Goal: Information Seeking & Learning: Learn about a topic

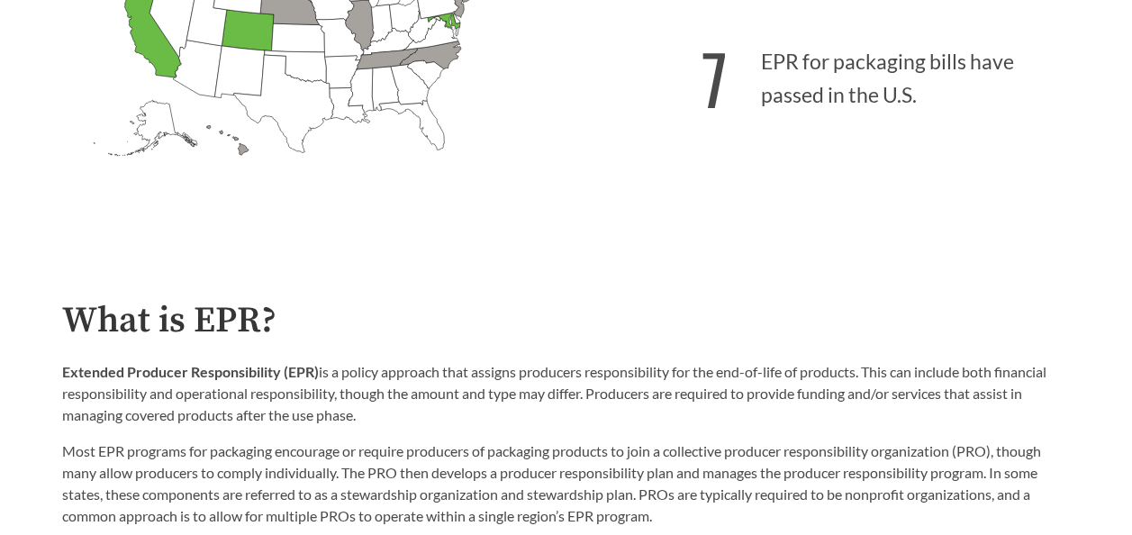
scroll to position [450, 0]
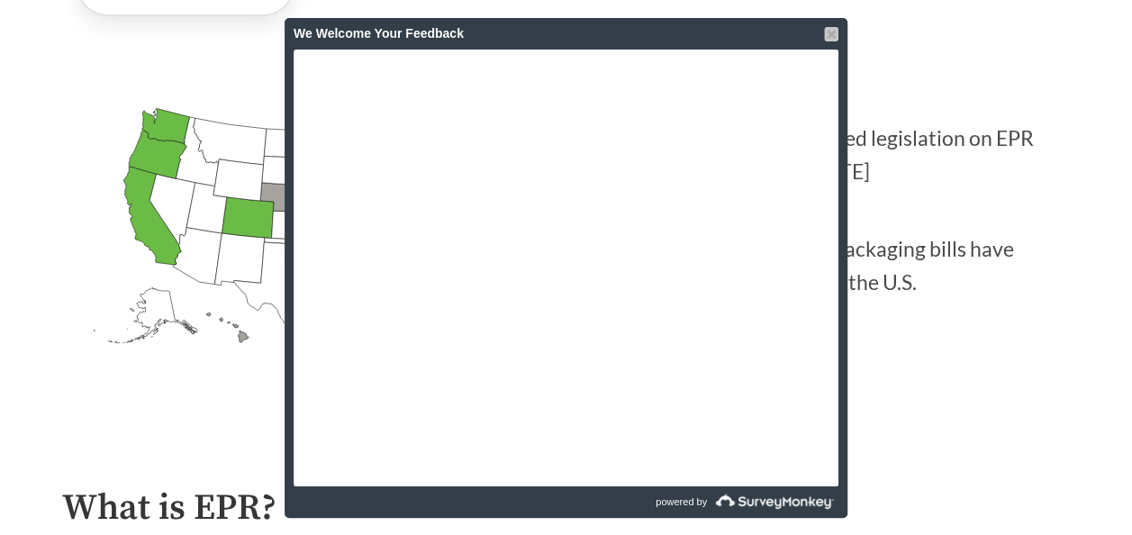
click at [834, 34] on div at bounding box center [831, 34] width 14 height 14
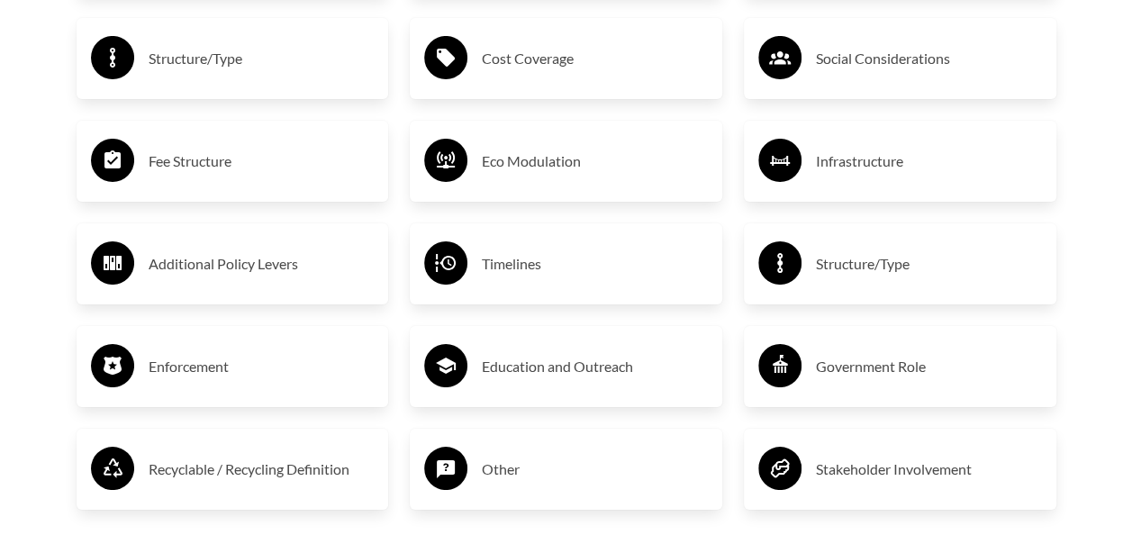
scroll to position [3242, 0]
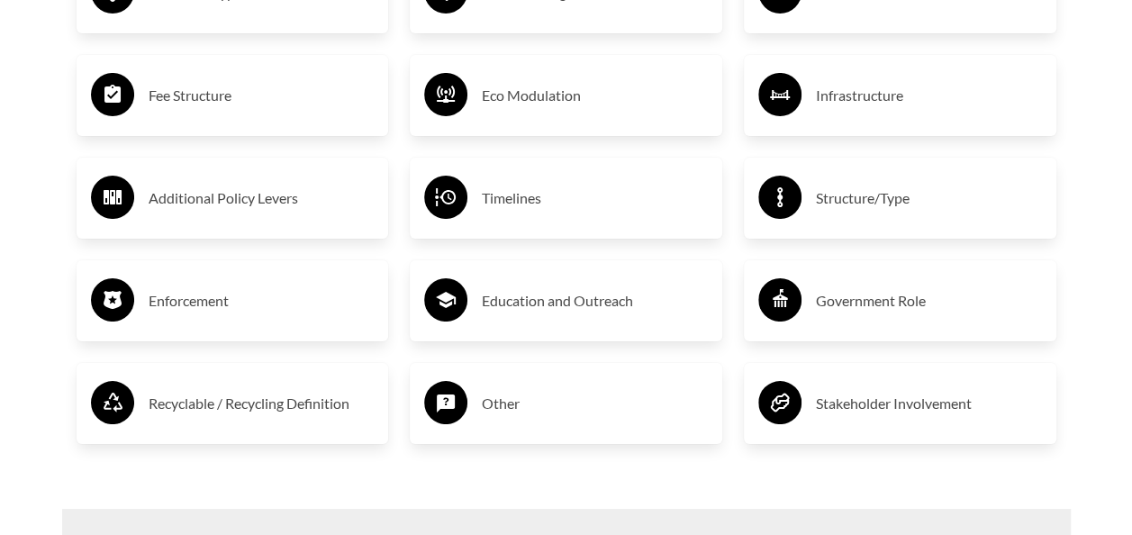
click at [170, 302] on h3 "Enforcement" at bounding box center [262, 300] width 226 height 29
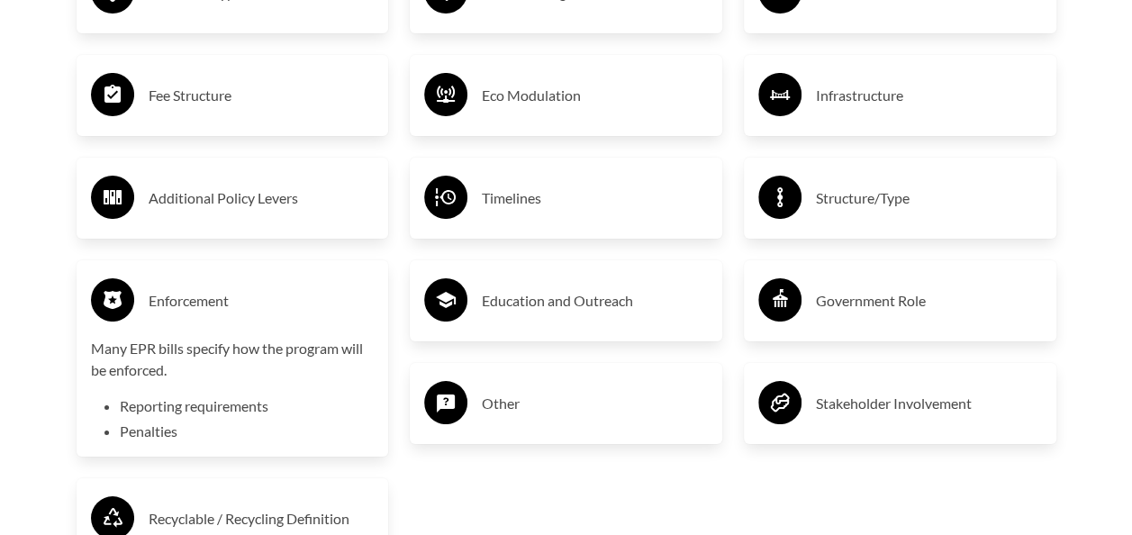
click at [902, 304] on h3 "Government Role" at bounding box center [929, 300] width 226 height 29
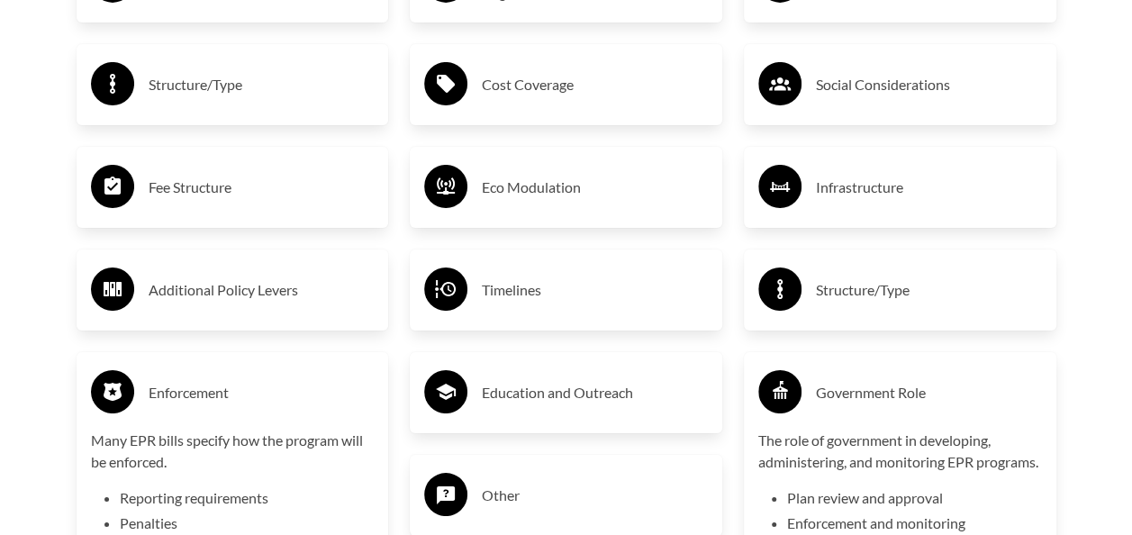
scroll to position [2972, 0]
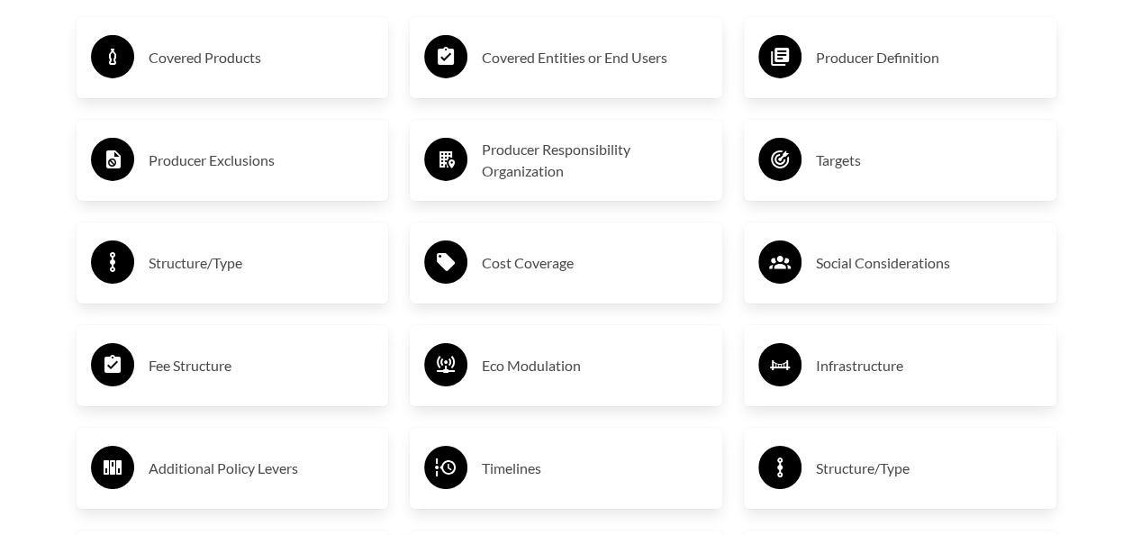
click at [204, 62] on h3 "Covered Products" at bounding box center [262, 57] width 226 height 29
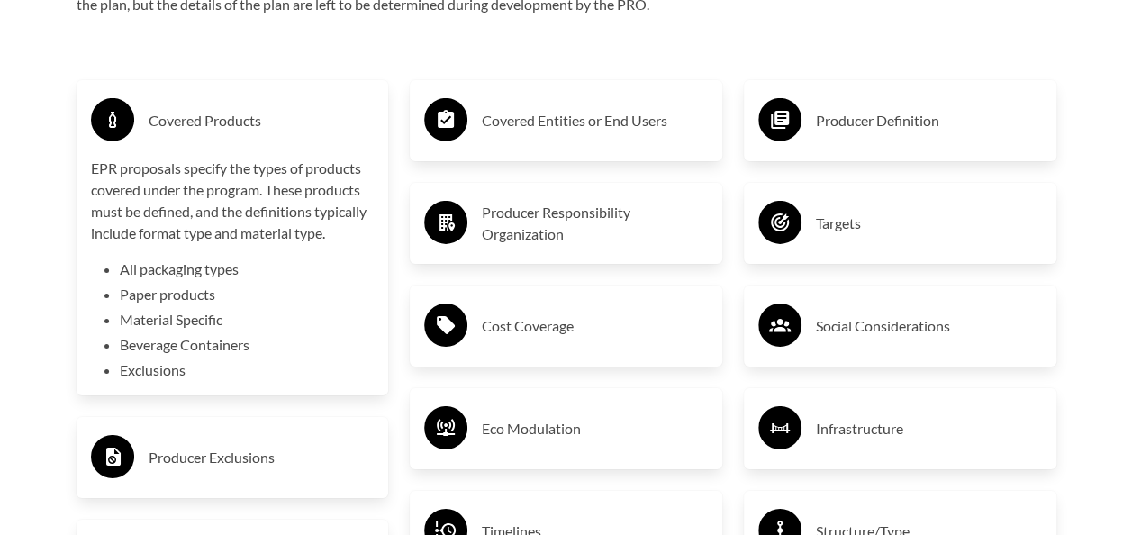
scroll to position [2882, 0]
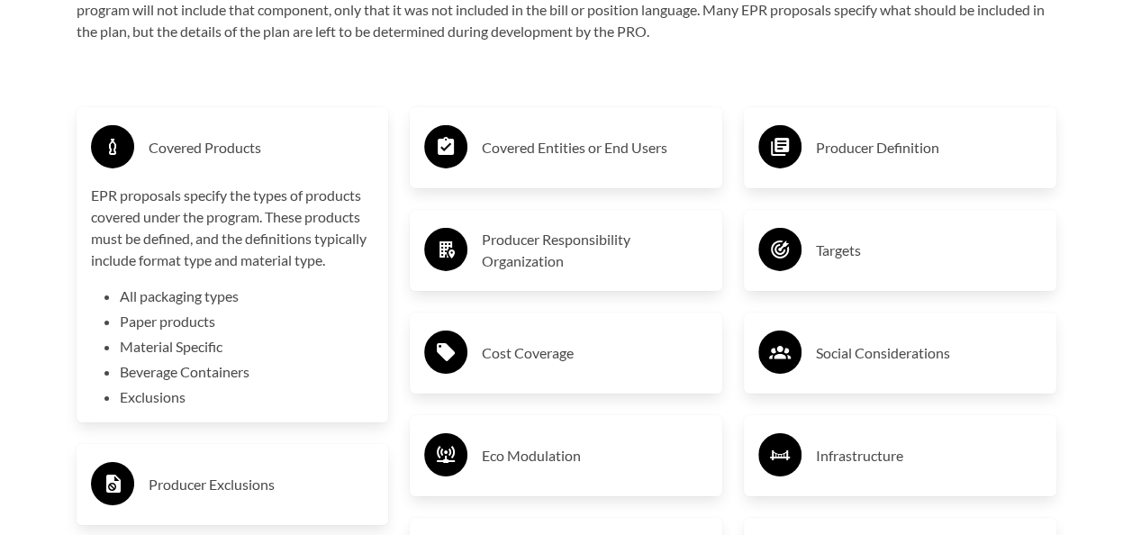
click at [564, 355] on h3 "Cost Coverage" at bounding box center [595, 353] width 226 height 29
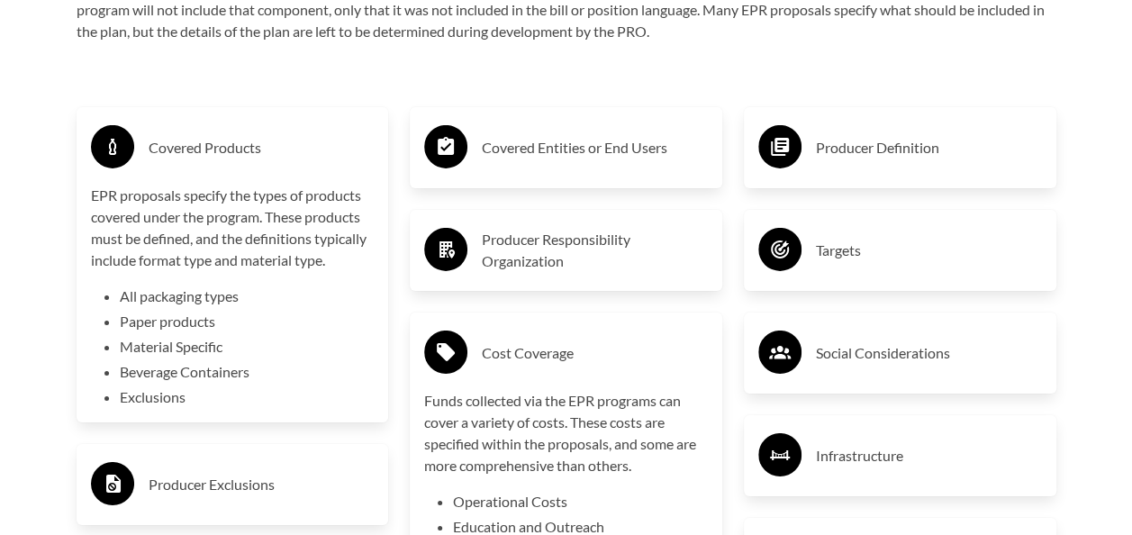
click at [594, 245] on h3 "Producer Responsibility Organization" at bounding box center [595, 250] width 226 height 43
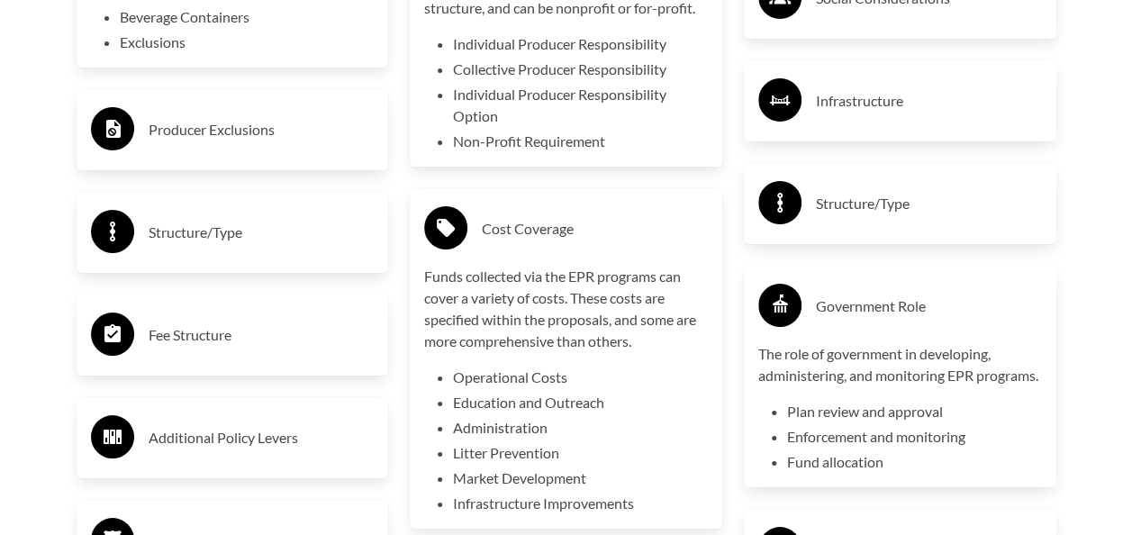
scroll to position [3152, 0]
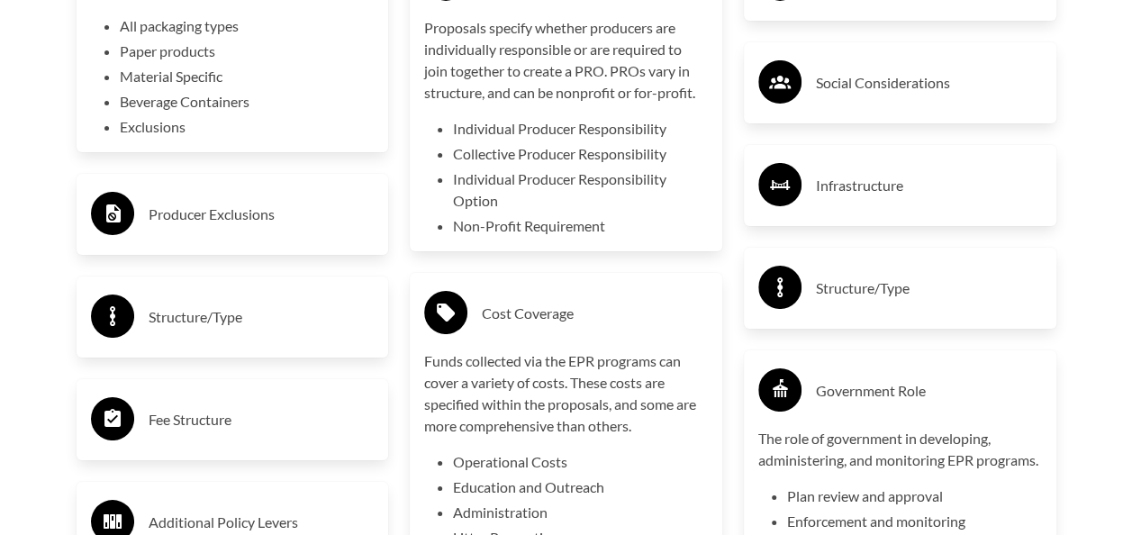
click at [911, 293] on h3 "Structure/Type" at bounding box center [929, 288] width 226 height 29
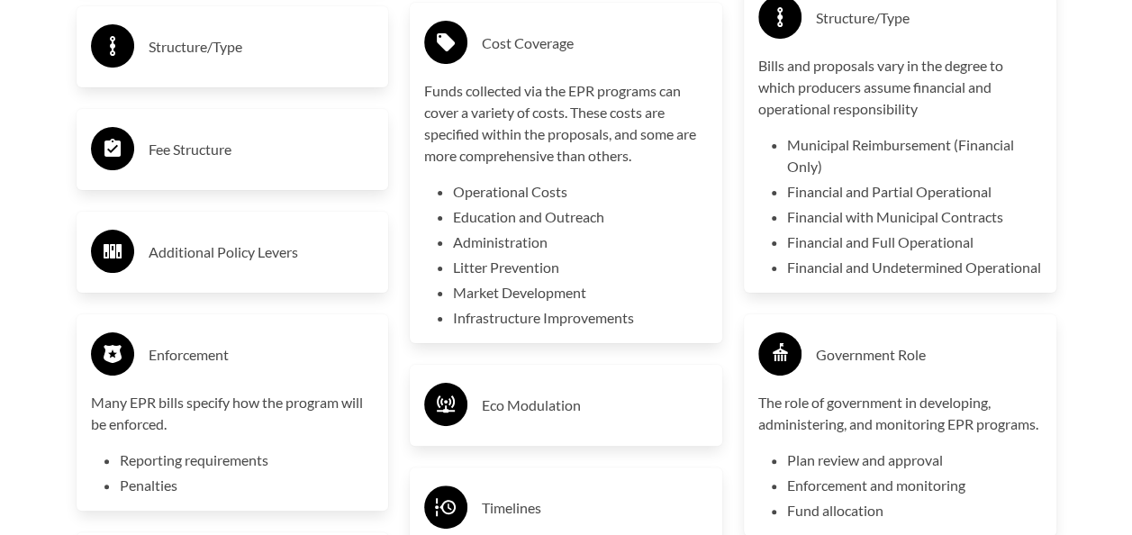
scroll to position [3692, 0]
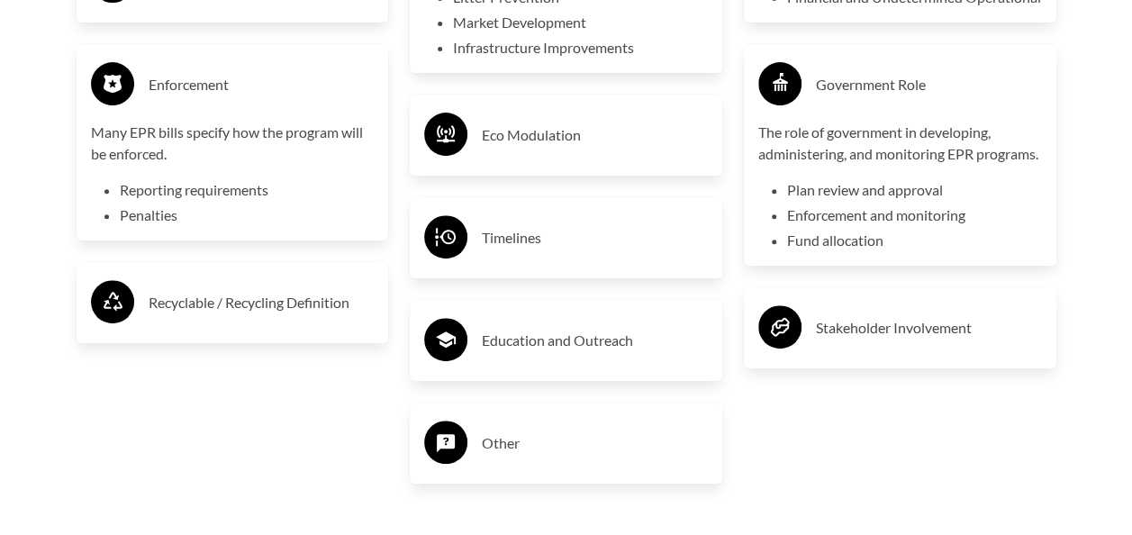
click at [496, 242] on h3 "Timelines" at bounding box center [595, 237] width 226 height 29
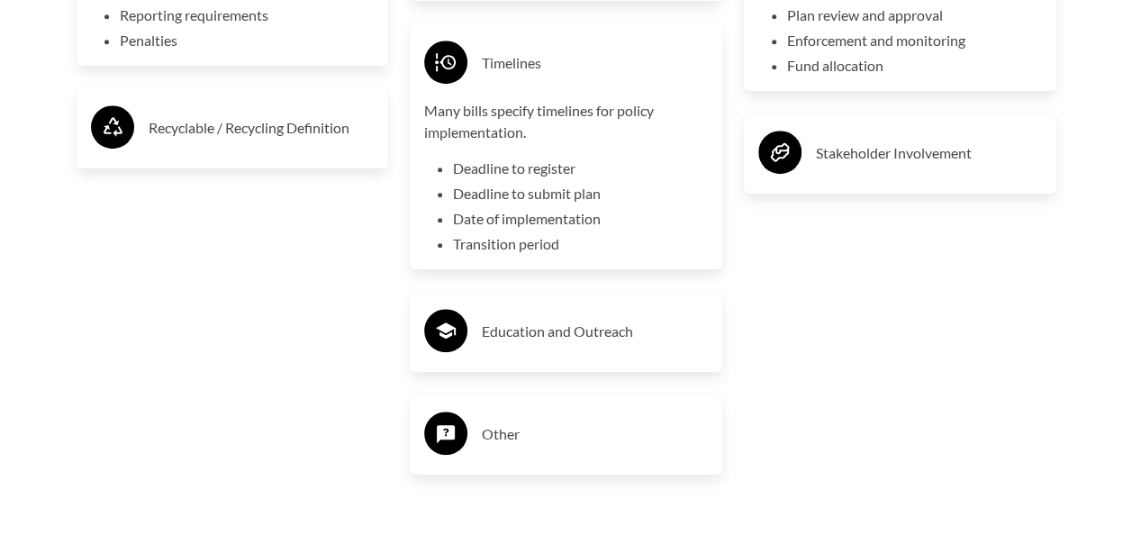
scroll to position [3962, 0]
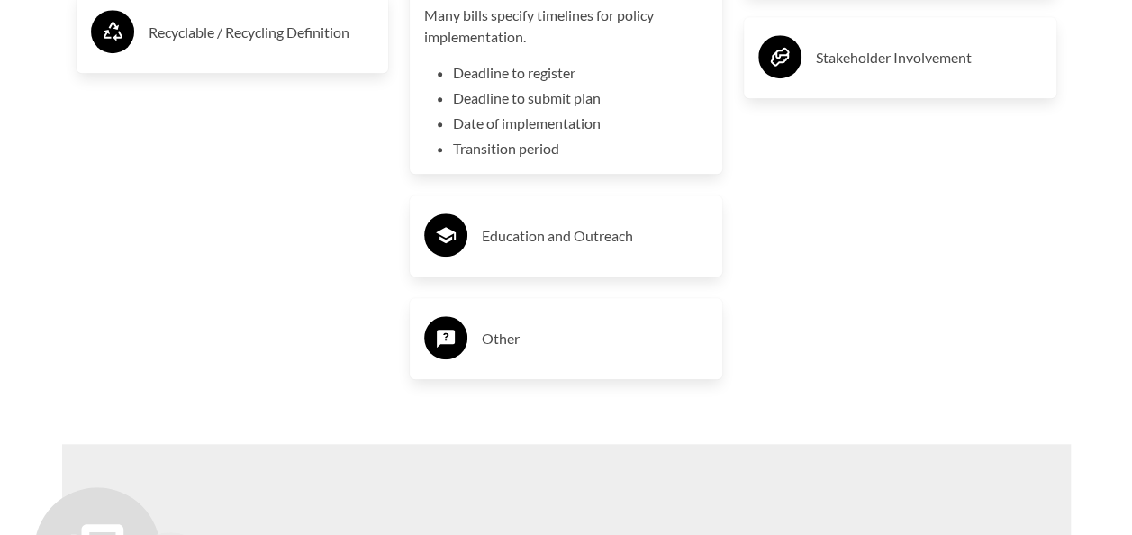
click at [580, 343] on h3 "Other" at bounding box center [595, 338] width 226 height 29
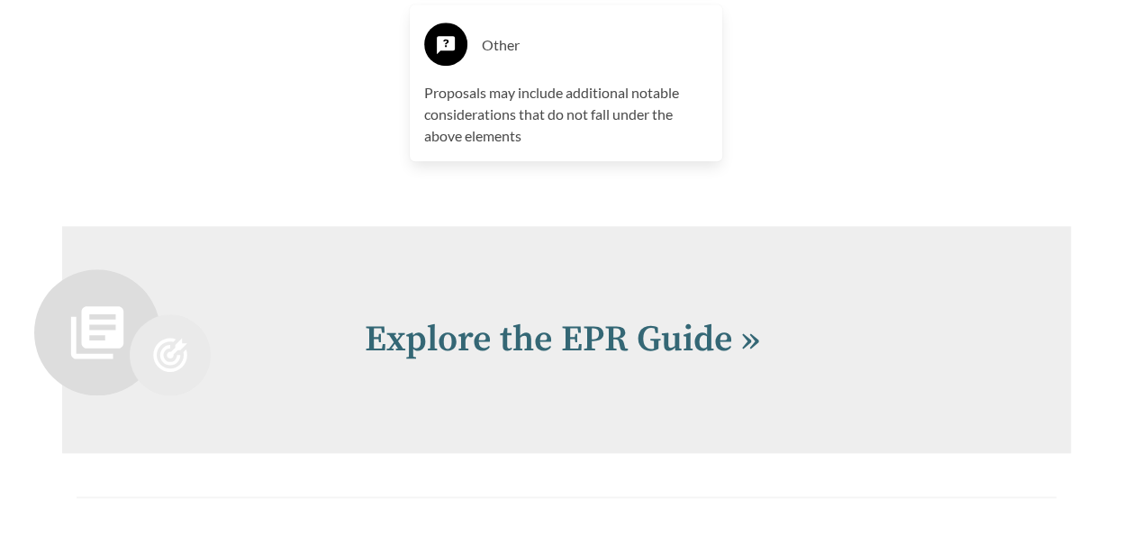
scroll to position [4254, 0]
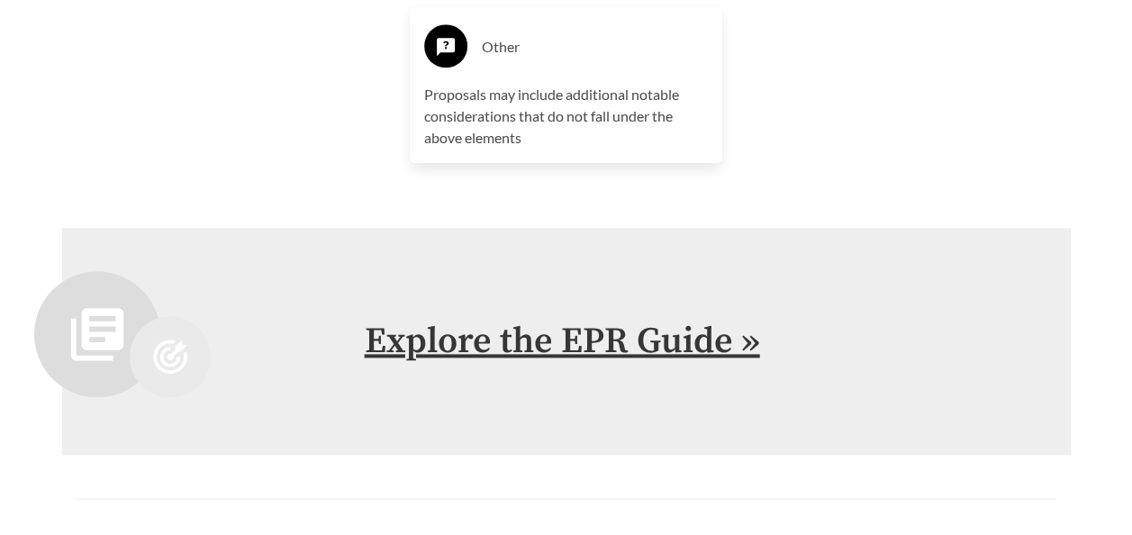
click at [490, 340] on link "Explore the EPR Guide »" at bounding box center [562, 341] width 395 height 45
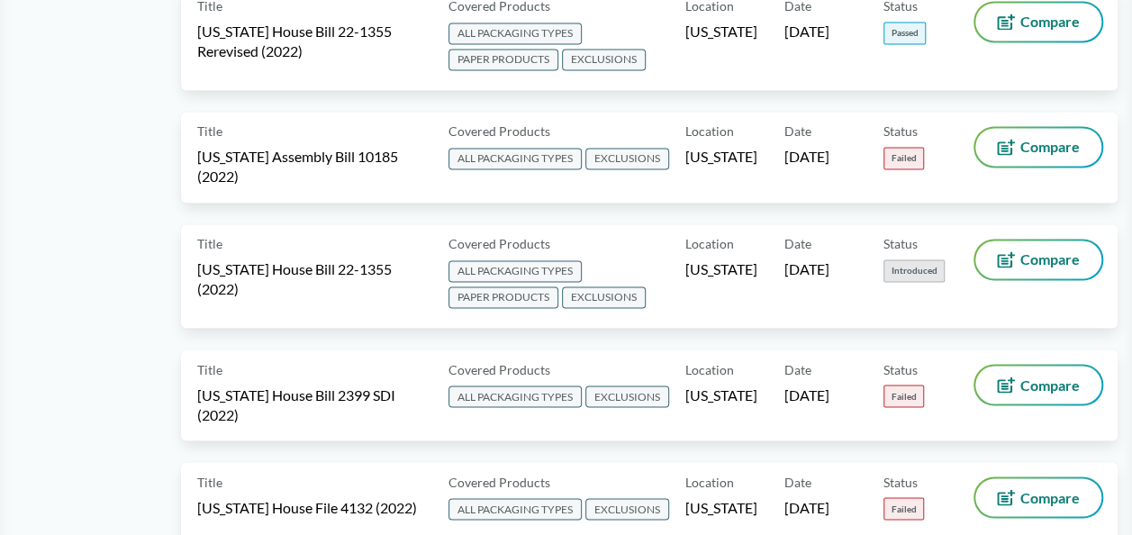
scroll to position [9584, 0]
